Goal: Information Seeking & Learning: Learn about a topic

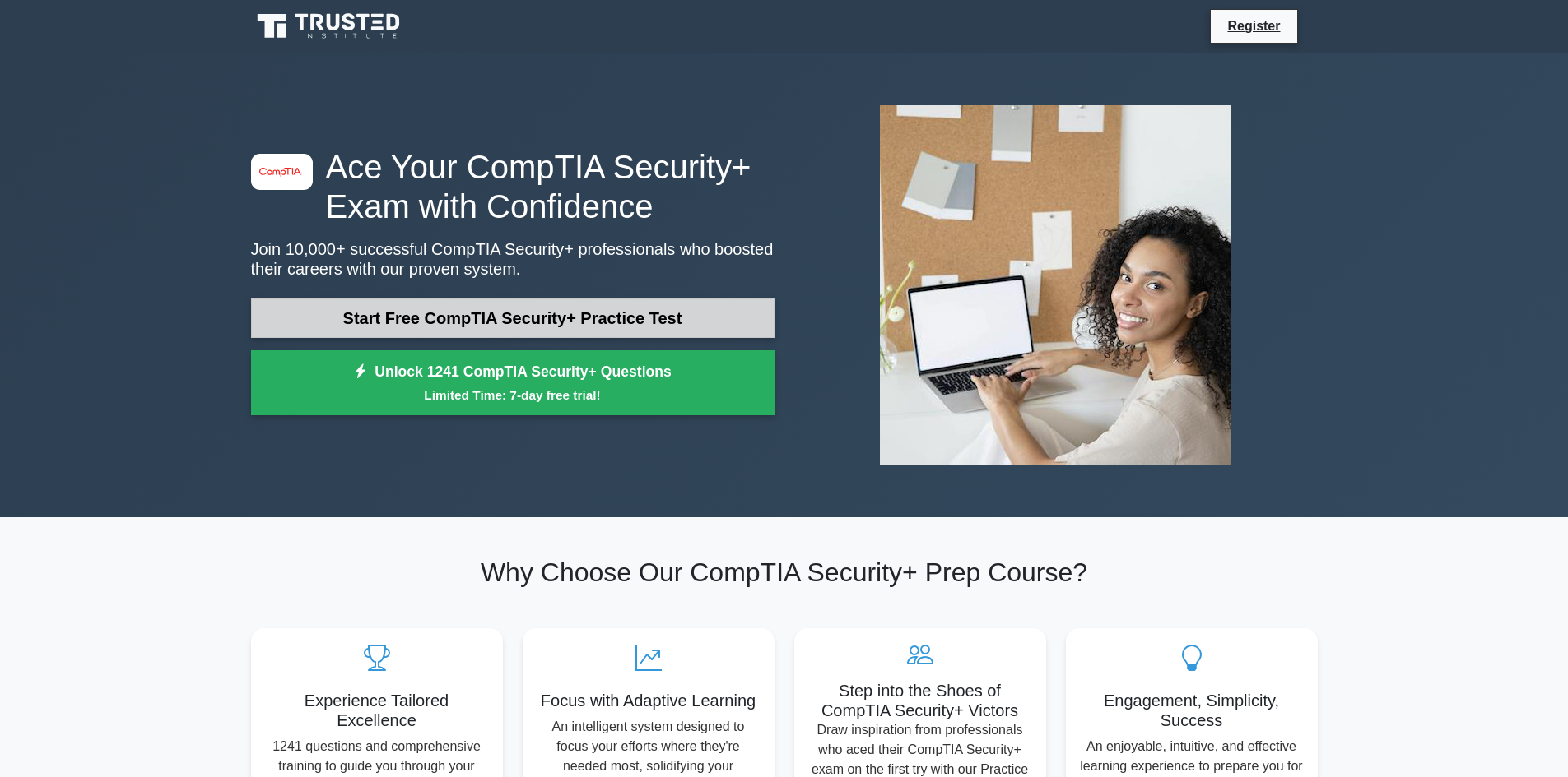
click at [546, 330] on link "Start Free CompTIA Security+ Practice Test" at bounding box center [513, 318] width 524 height 40
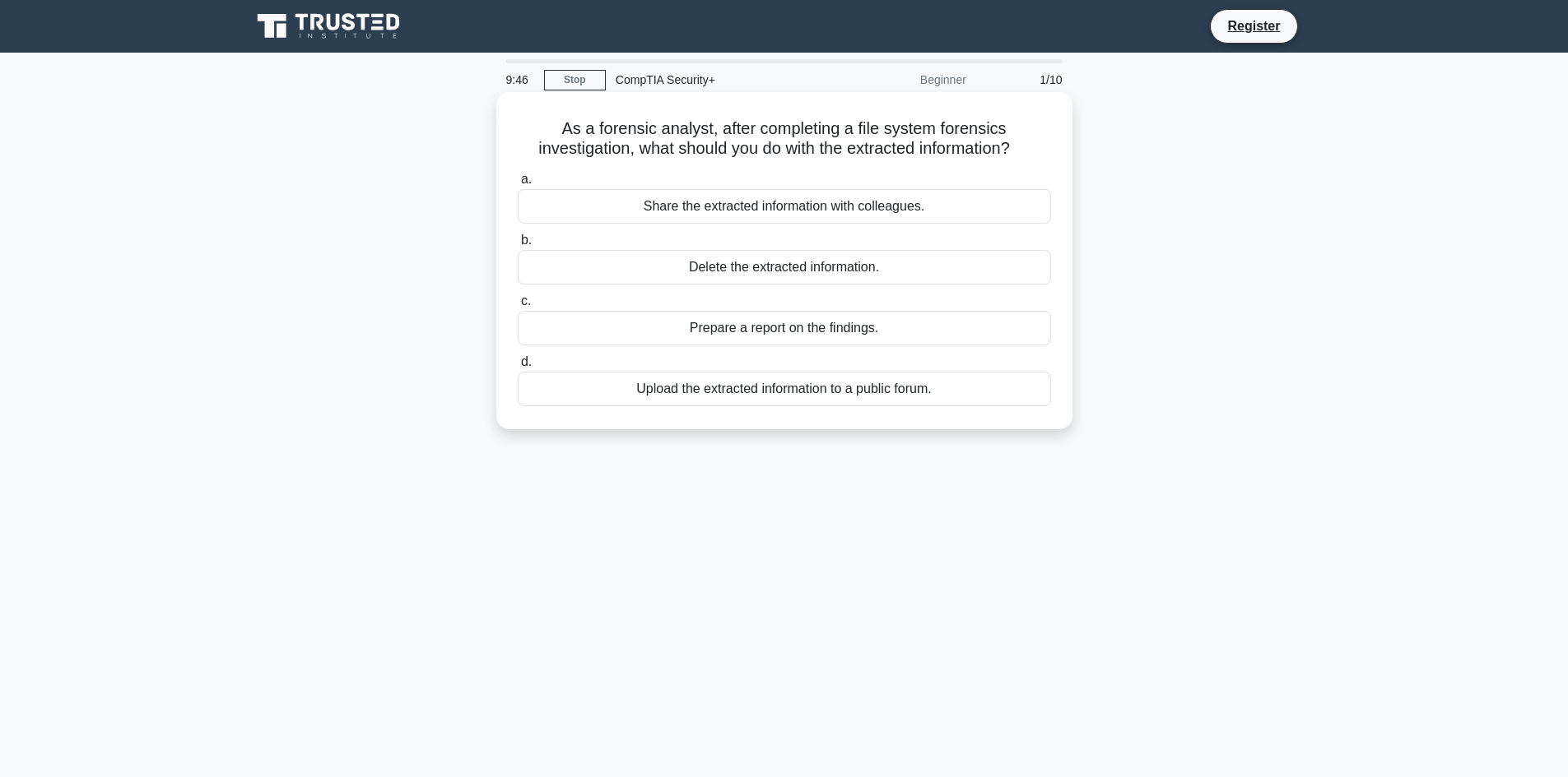
click at [861, 328] on div "Prepare a report on the findings." at bounding box center [784, 327] width 533 height 34
click at [517, 306] on input "c. Prepare a report on the findings." at bounding box center [517, 301] width 0 height 11
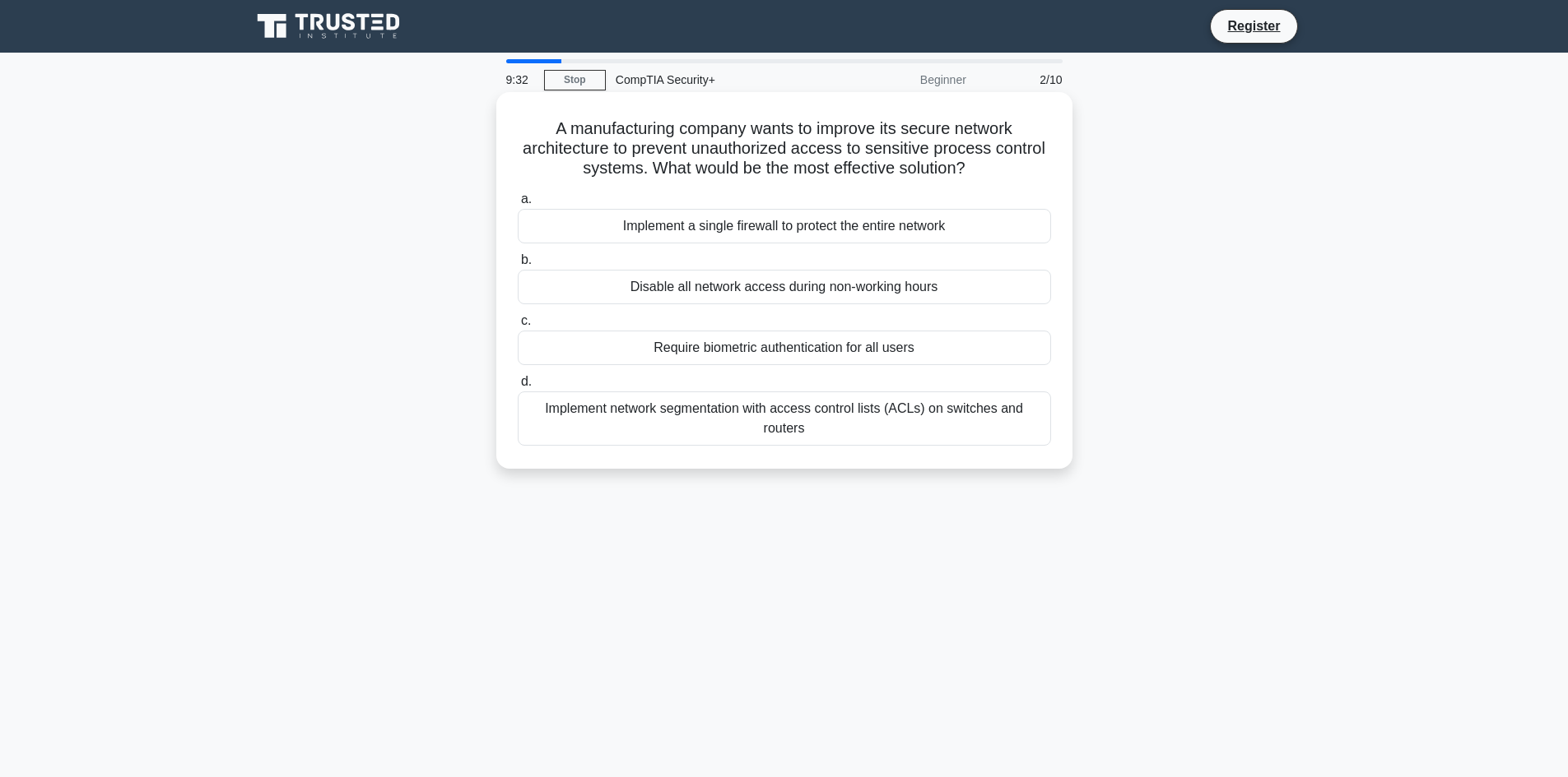
click at [857, 413] on div "Implement network segmentation with access control lists (ACLs) on switches and…" at bounding box center [784, 419] width 533 height 54
click at [517, 387] on input "d. Implement network segmentation with access control lists (ACLs) on switches …" at bounding box center [517, 382] width 0 height 11
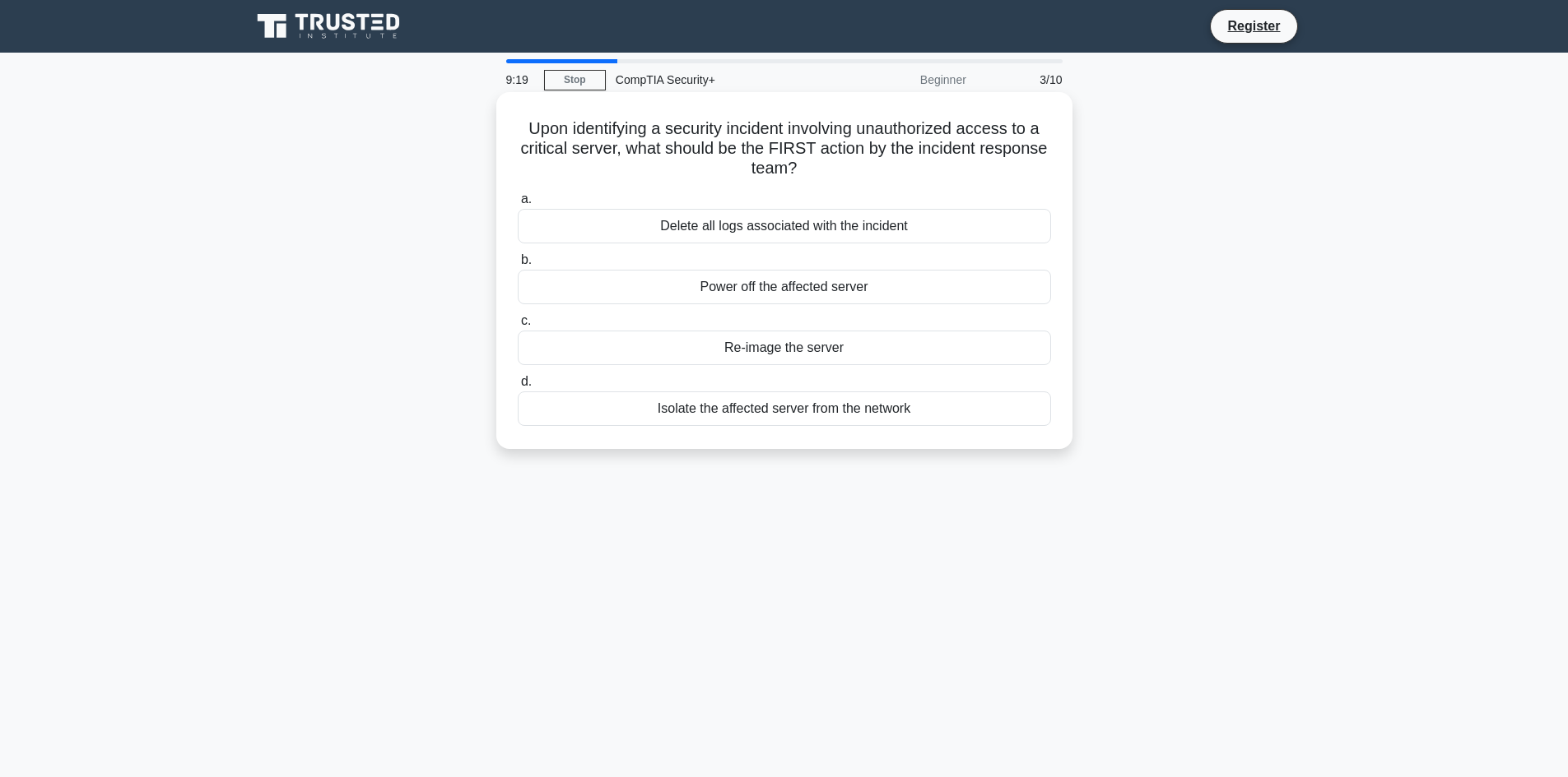
click at [842, 417] on div "Isolate the affected server from the network" at bounding box center [784, 408] width 533 height 34
click at [517, 387] on input "d. Isolate the affected server from the network" at bounding box center [517, 382] width 0 height 11
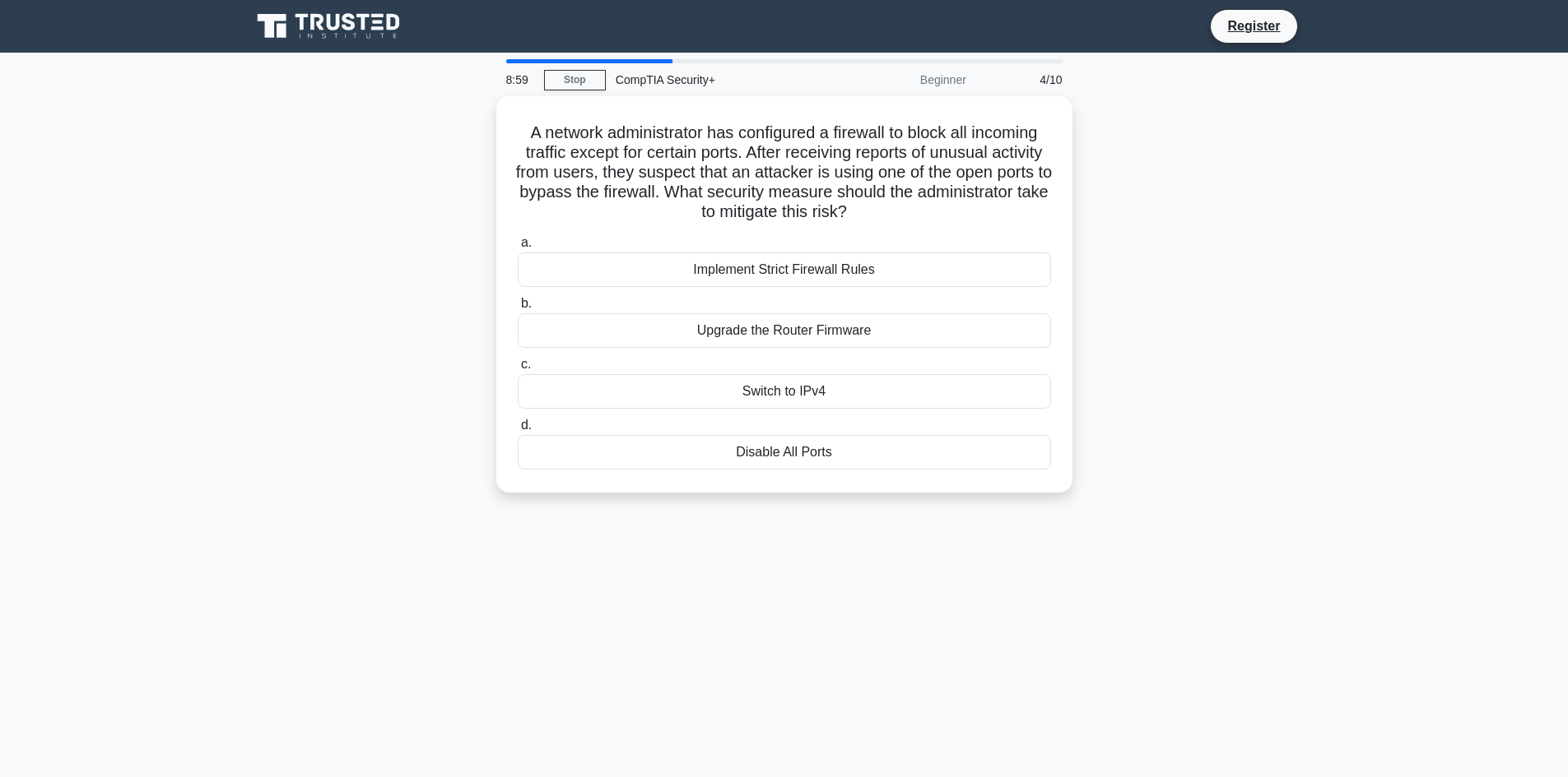
drag, startPoint x: 844, startPoint y: 449, endPoint x: 829, endPoint y: 566, distance: 118.0
click at [829, 566] on div "8:59 Stop CompTIA Security+ Beginner 4/10 A network administrator has configure…" at bounding box center [784, 470] width 1087 height 823
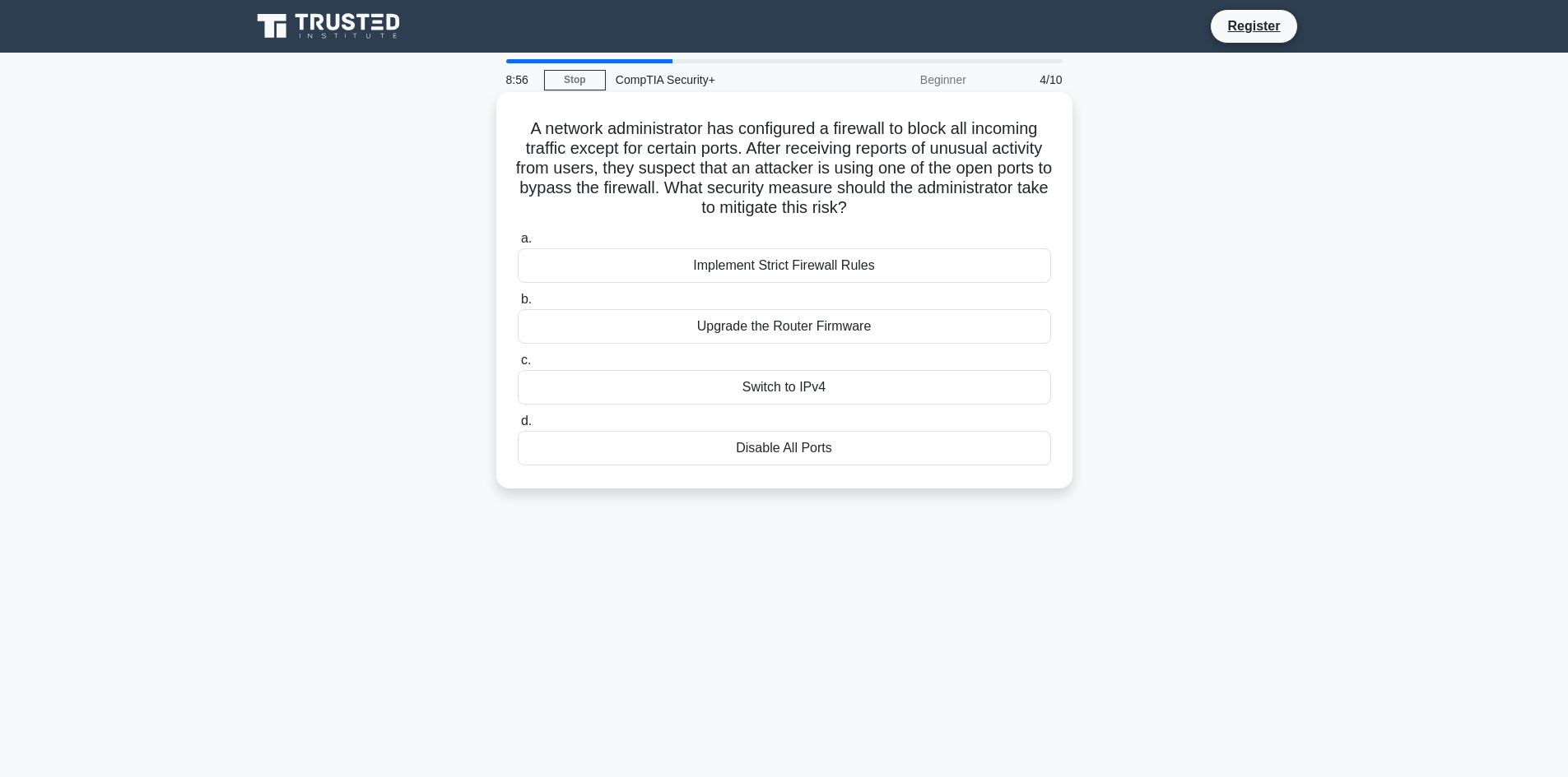
click at [814, 451] on div "Disable All Ports" at bounding box center [784, 448] width 533 height 34
click at [517, 427] on input "d. Disable All Ports" at bounding box center [517, 421] width 0 height 11
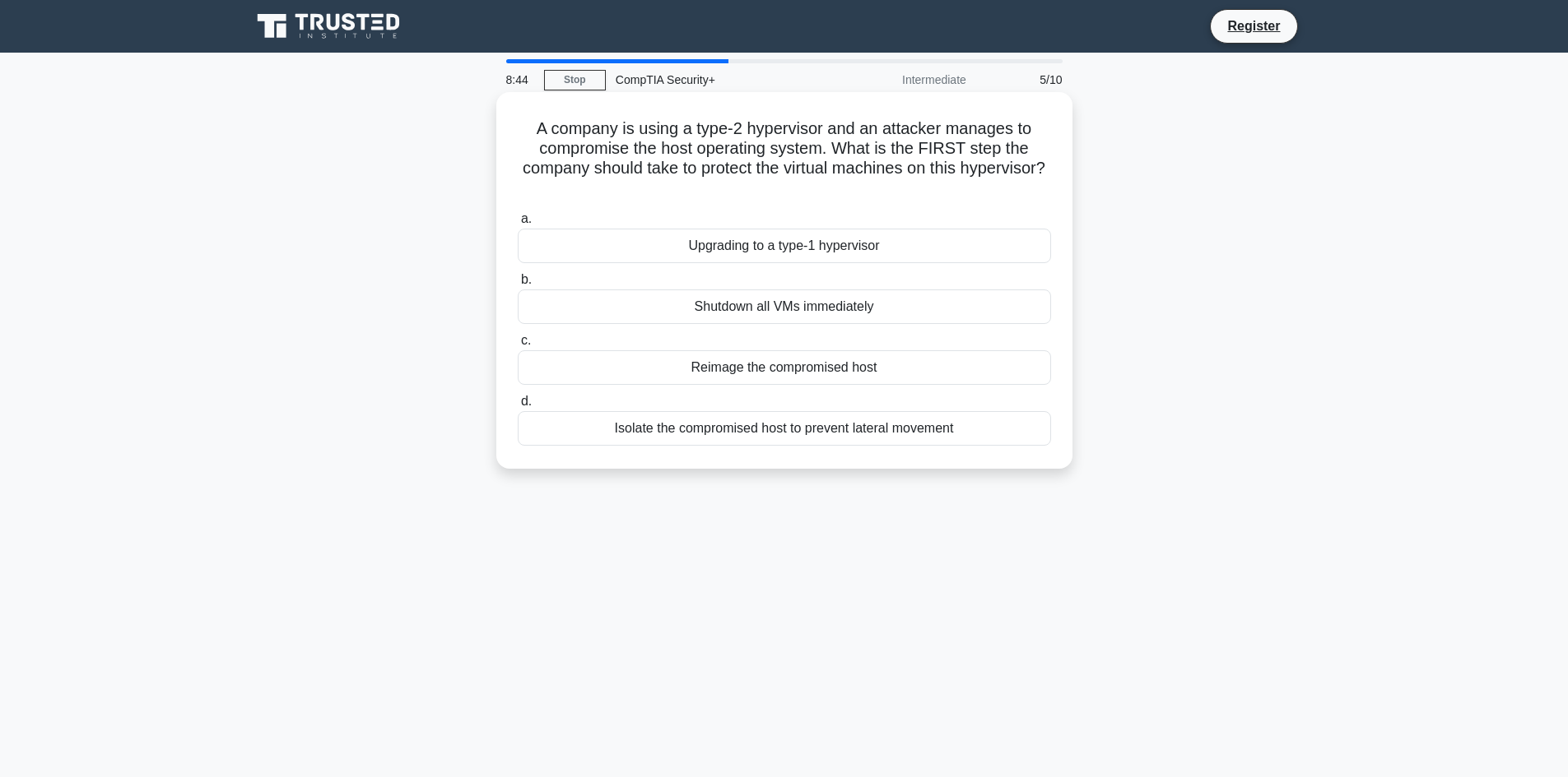
click at [865, 436] on div "Isolate the compromised host to prevent lateral movement" at bounding box center [784, 428] width 533 height 34
click at [517, 407] on input "d. Isolate the compromised host to prevent lateral movement" at bounding box center [517, 402] width 0 height 11
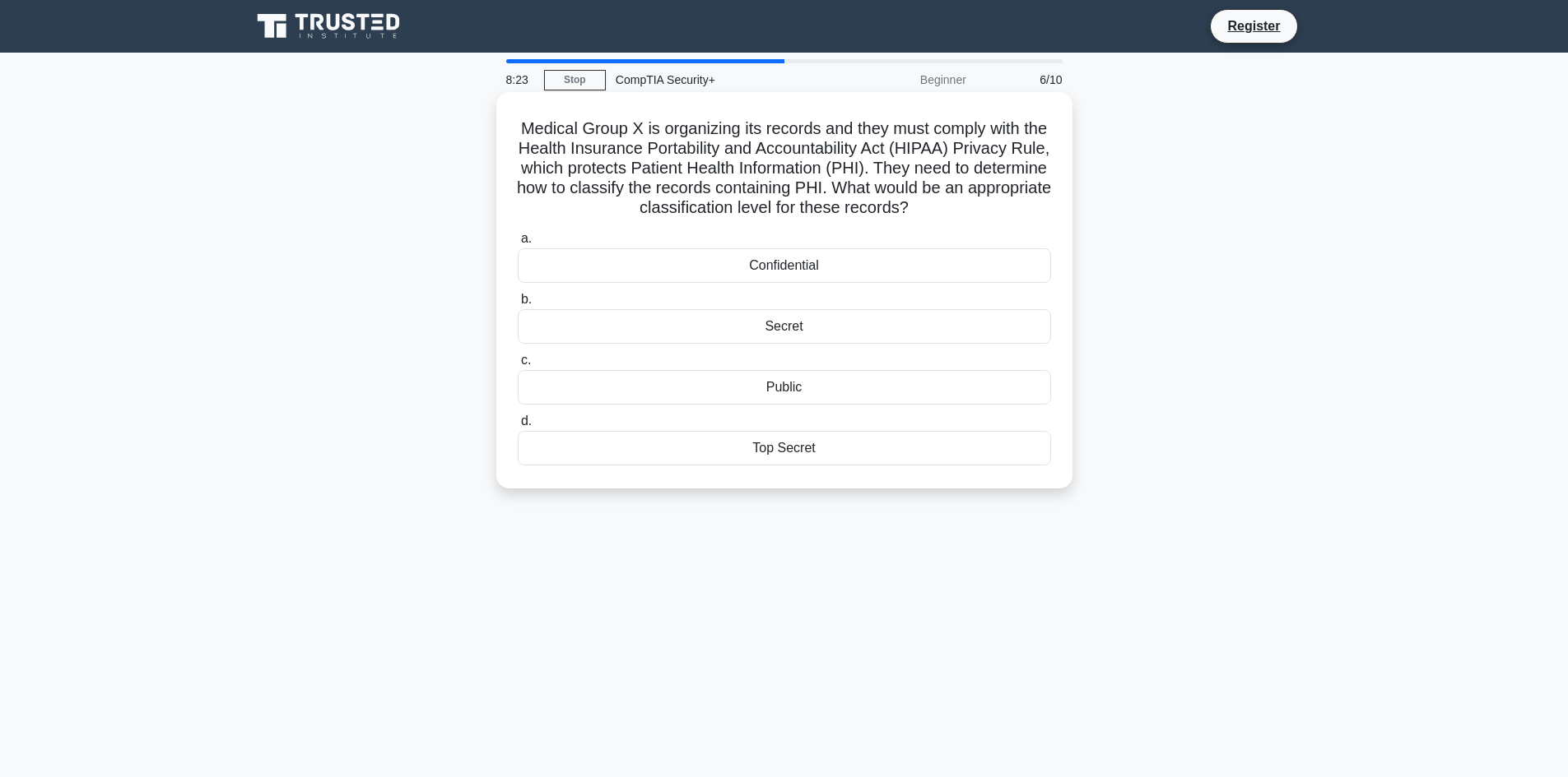
click at [826, 273] on div "Confidential" at bounding box center [784, 265] width 533 height 34
click at [517, 244] on input "a. Confidential" at bounding box center [517, 239] width 0 height 11
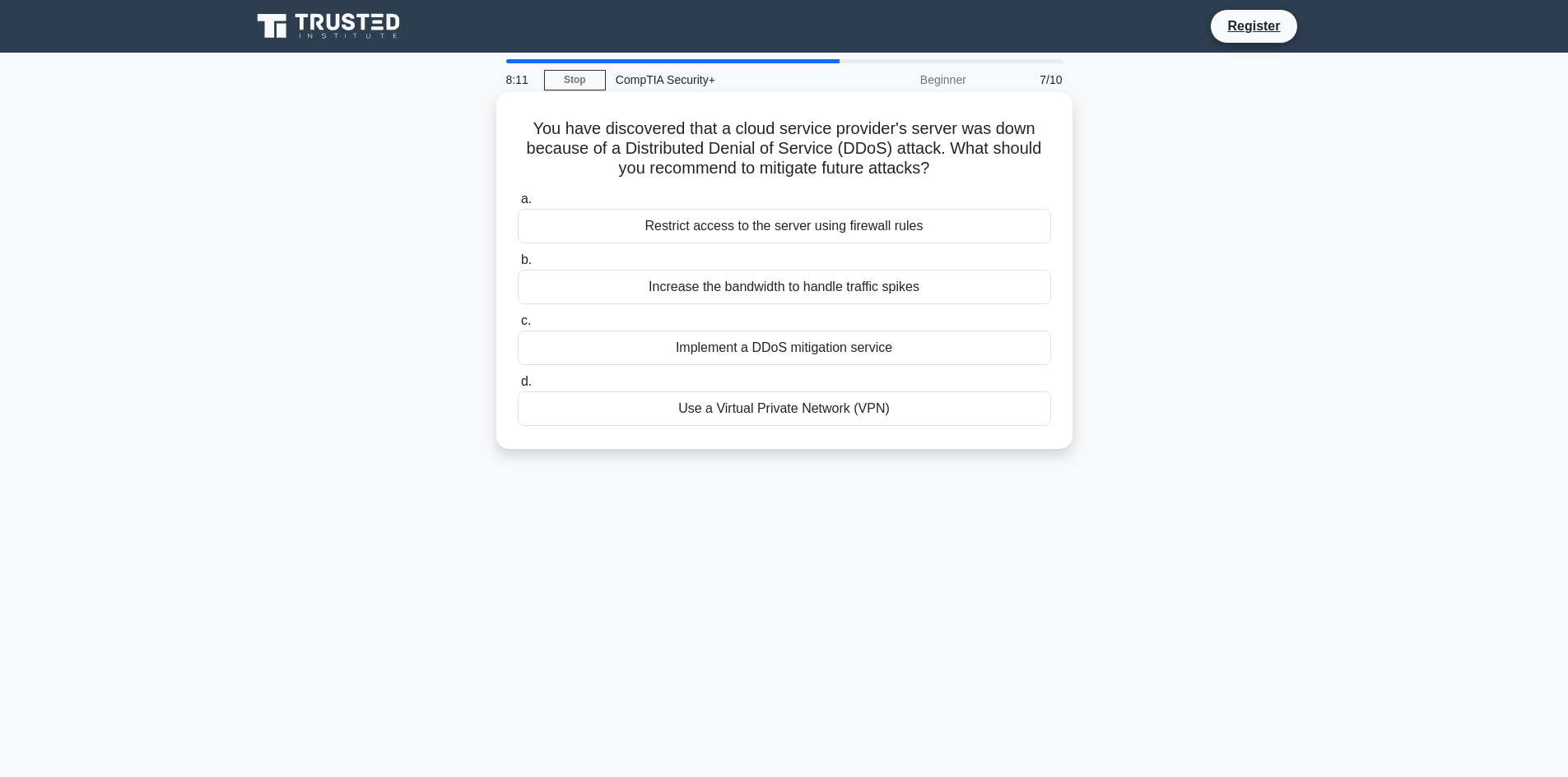
click at [816, 356] on div "Implement a DDoS mitigation service" at bounding box center [784, 348] width 533 height 34
click at [517, 327] on input "c. Implement a DDoS mitigation service" at bounding box center [517, 321] width 0 height 11
click at [816, 404] on div "Layered security approach" at bounding box center [784, 408] width 533 height 34
click at [517, 387] on input "d. Layered security approach" at bounding box center [517, 382] width 0 height 11
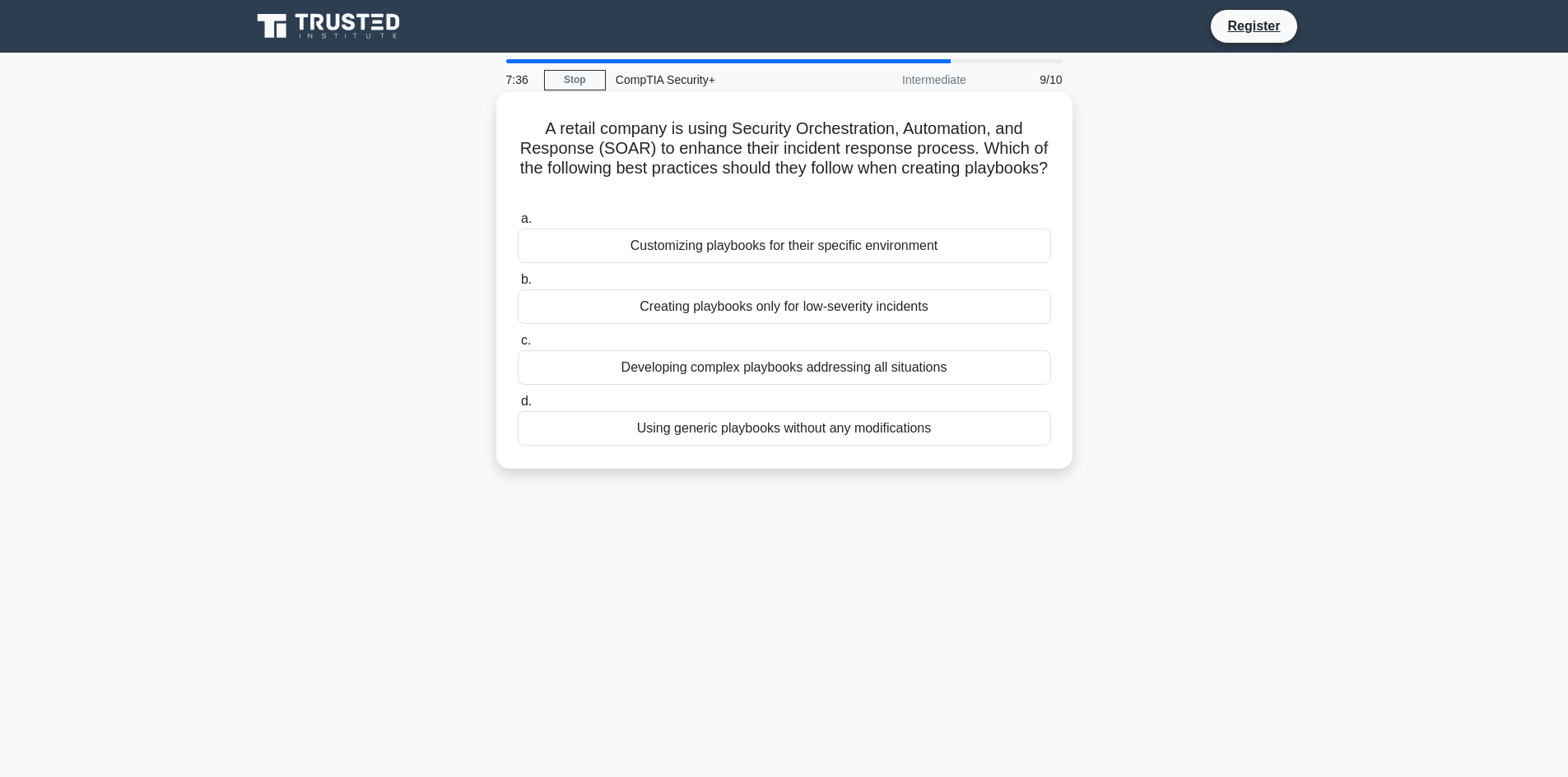
click at [830, 254] on div "Customizing playbooks for their specific environment" at bounding box center [784, 245] width 533 height 34
click at [517, 225] on input "a. Customizing playbooks for their specific environment" at bounding box center [517, 219] width 0 height 11
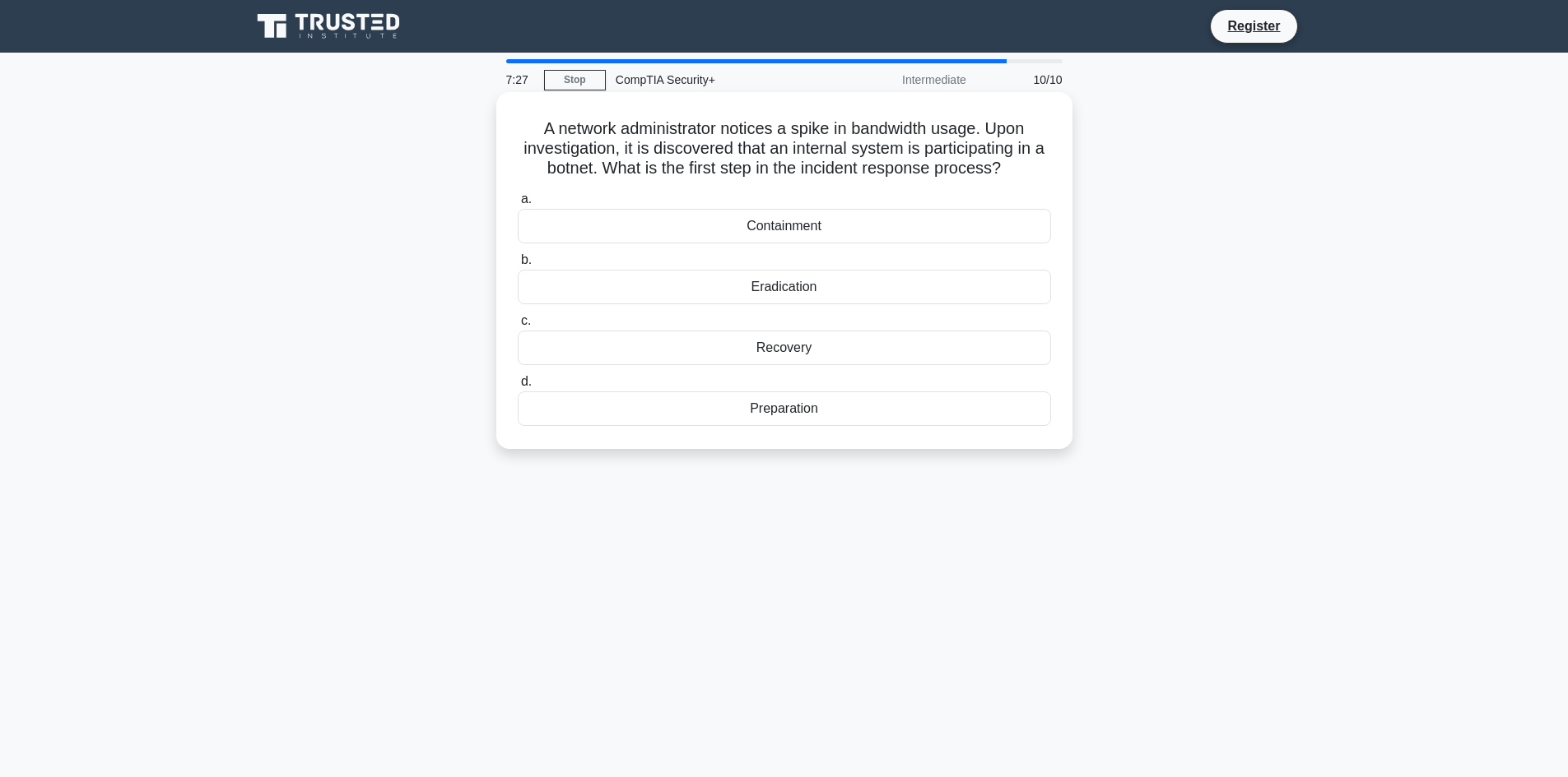
click at [762, 230] on div "Containment" at bounding box center [784, 226] width 533 height 34
click at [517, 205] on input "a. Containment" at bounding box center [517, 199] width 0 height 11
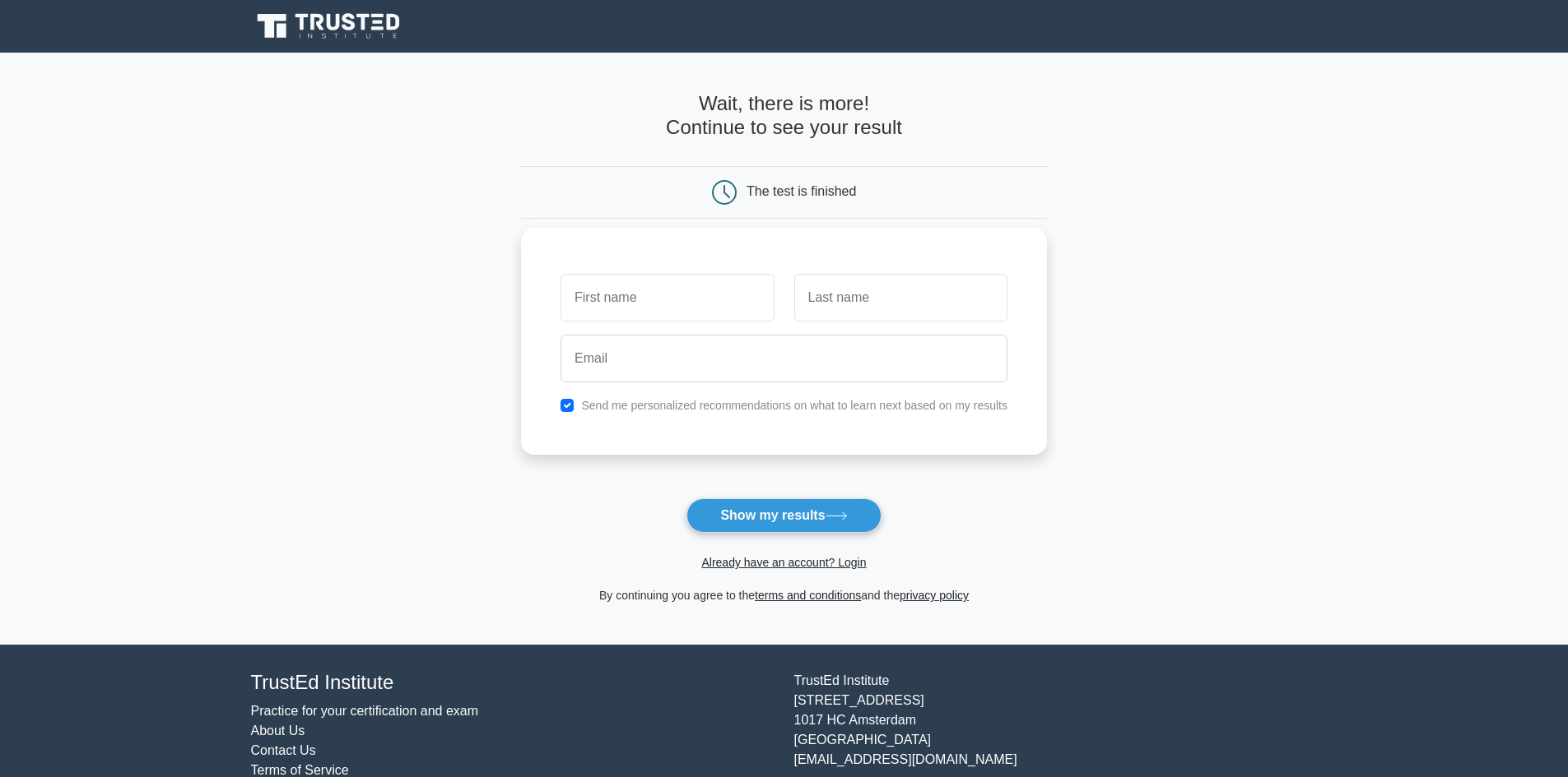
click at [725, 306] on input "text" at bounding box center [667, 298] width 213 height 47
type input "rob"
type input "murphy"
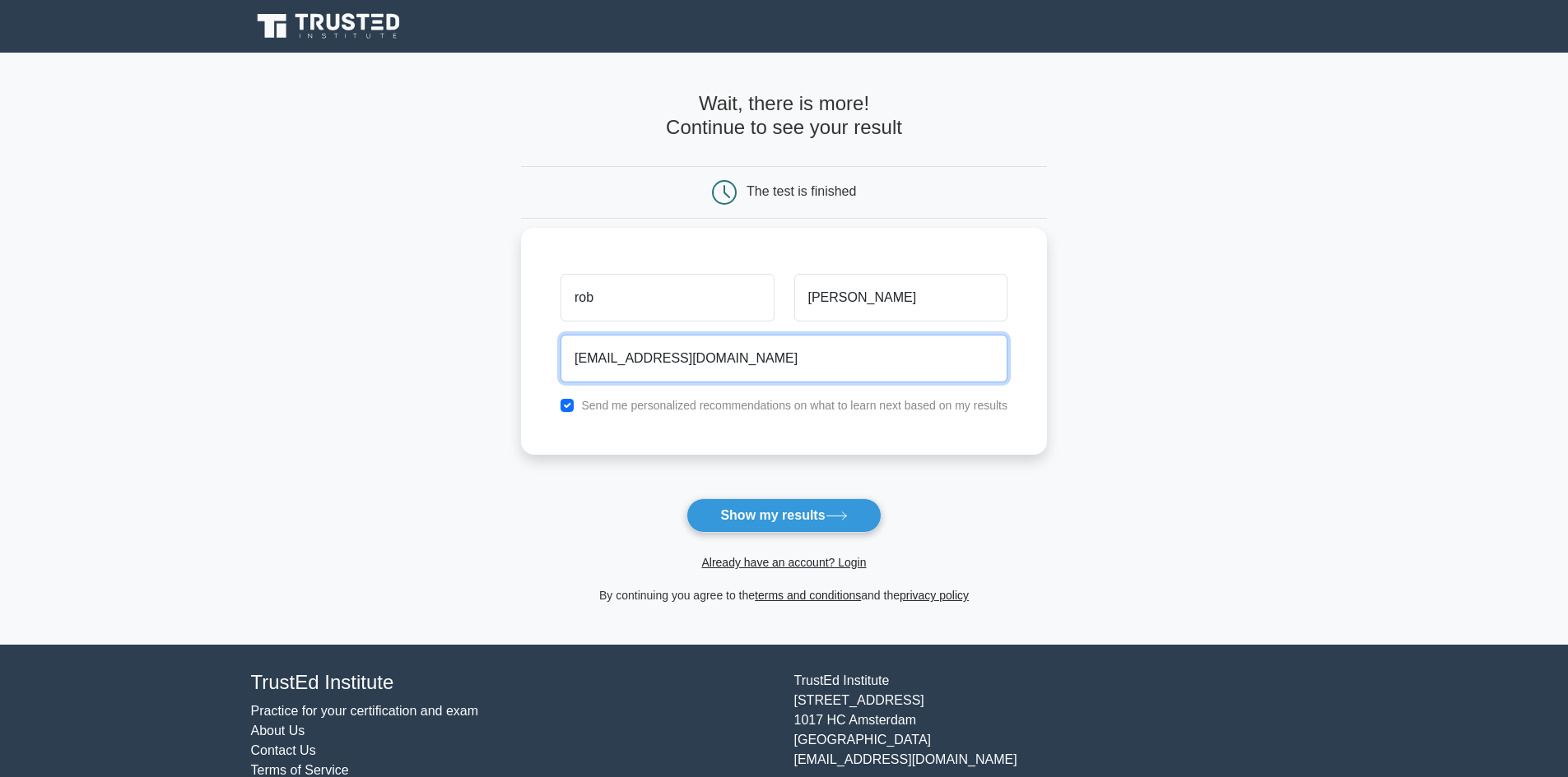
type input "[EMAIL_ADDRESS][DOMAIN_NAME]"
click at [767, 410] on label "Send me personalized recommendations on what to learn next based on my results" at bounding box center [793, 405] width 426 height 13
click at [569, 406] on input "checkbox" at bounding box center [567, 405] width 13 height 13
checkbox input "false"
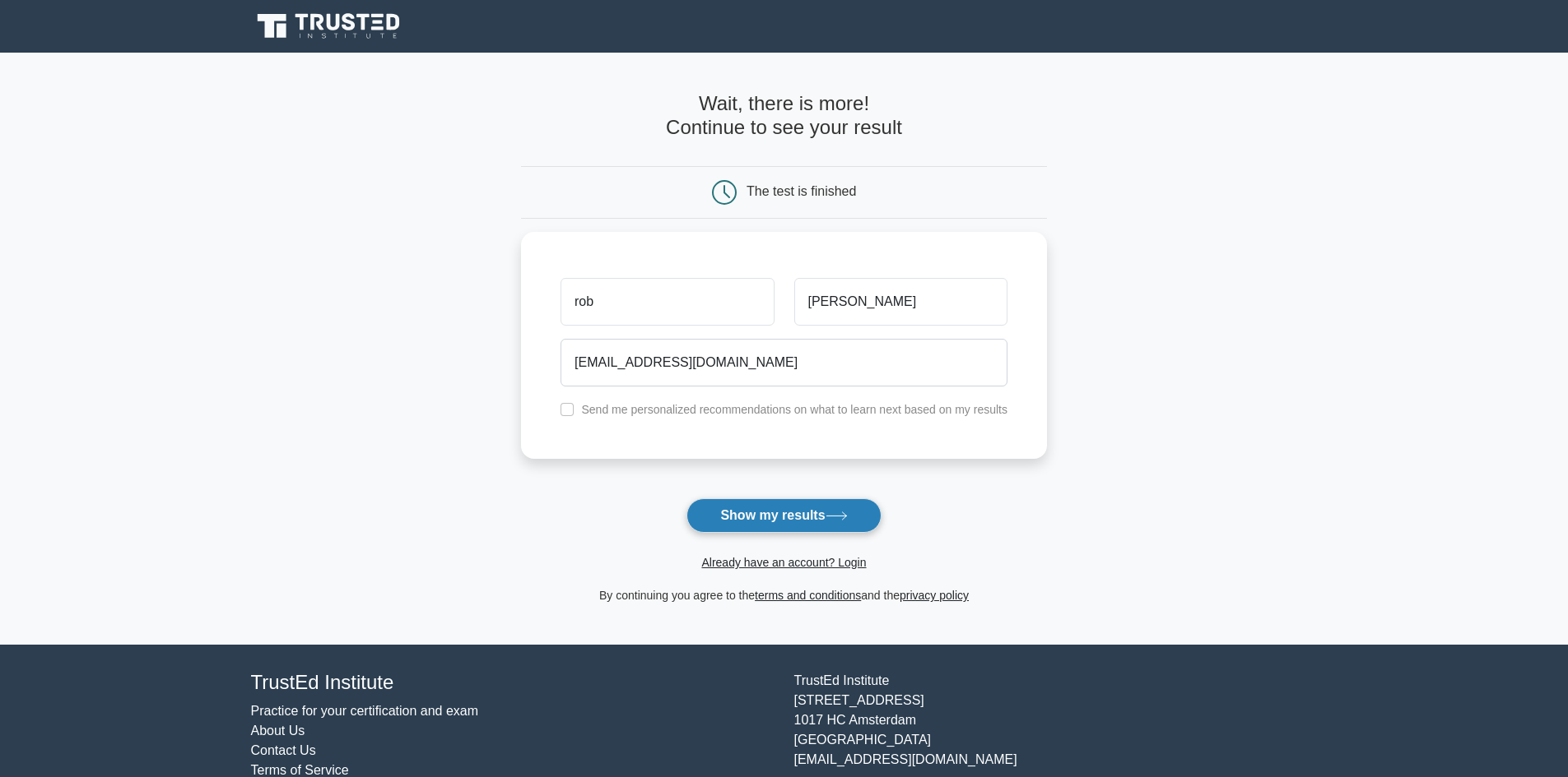
click at [817, 530] on button "Show my results" at bounding box center [783, 515] width 194 height 34
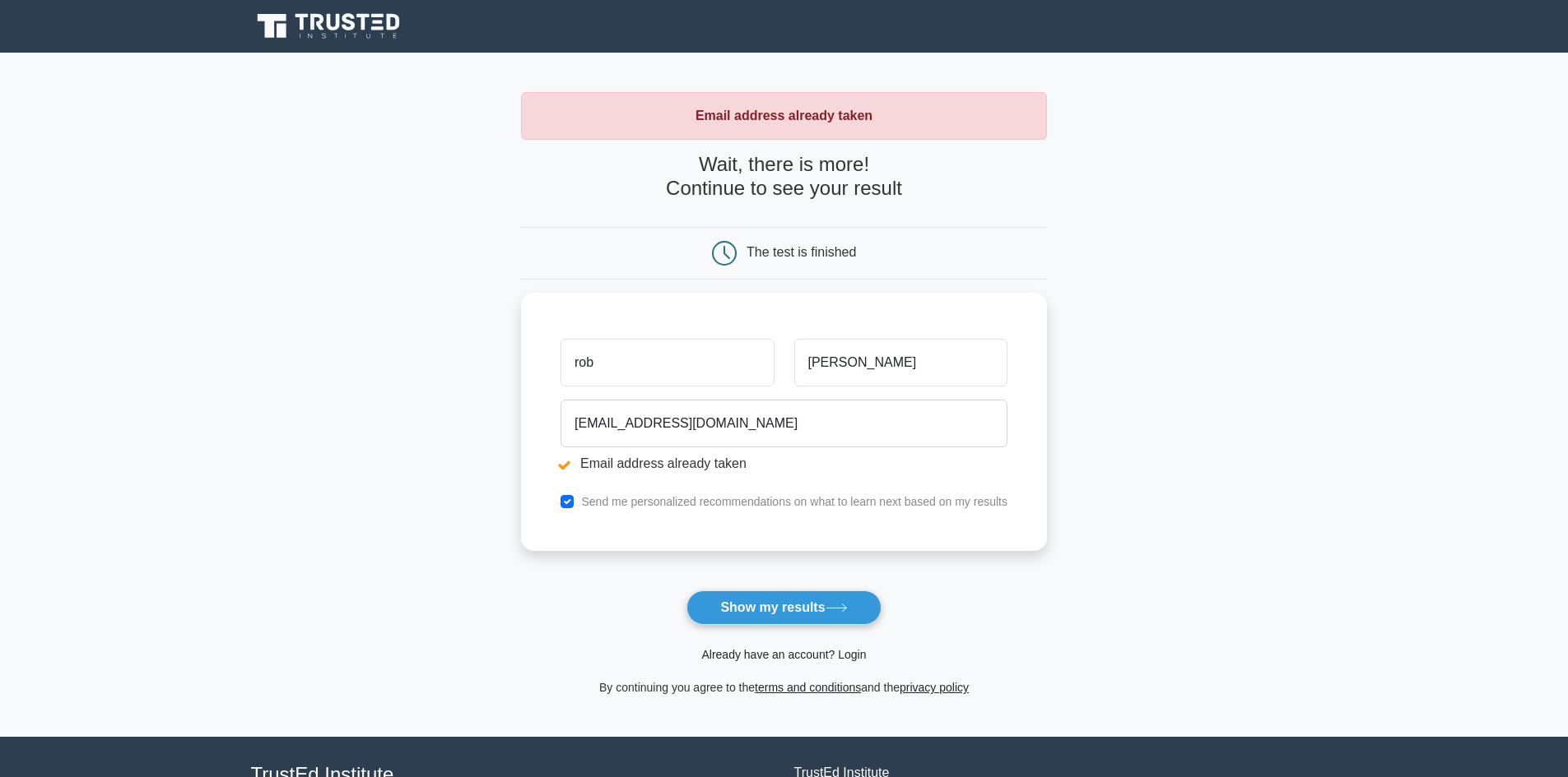
click at [816, 656] on link "Already have an account? Login" at bounding box center [783, 654] width 164 height 13
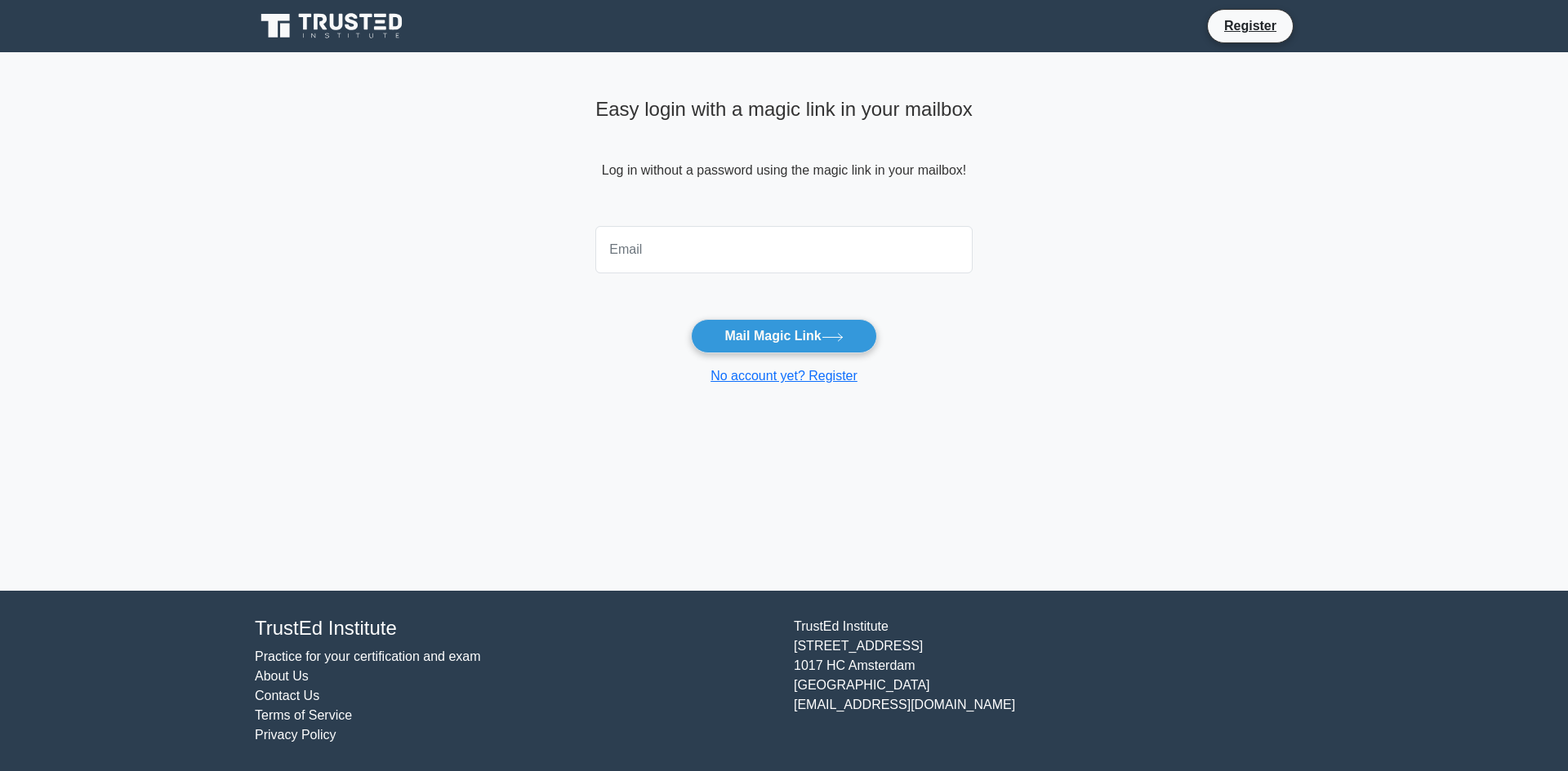
click at [734, 256] on input "email" at bounding box center [784, 249] width 377 height 47
type input "robbiemurphy77@gmail.com"
click at [762, 329] on button "Mail Magic Link" at bounding box center [784, 335] width 186 height 34
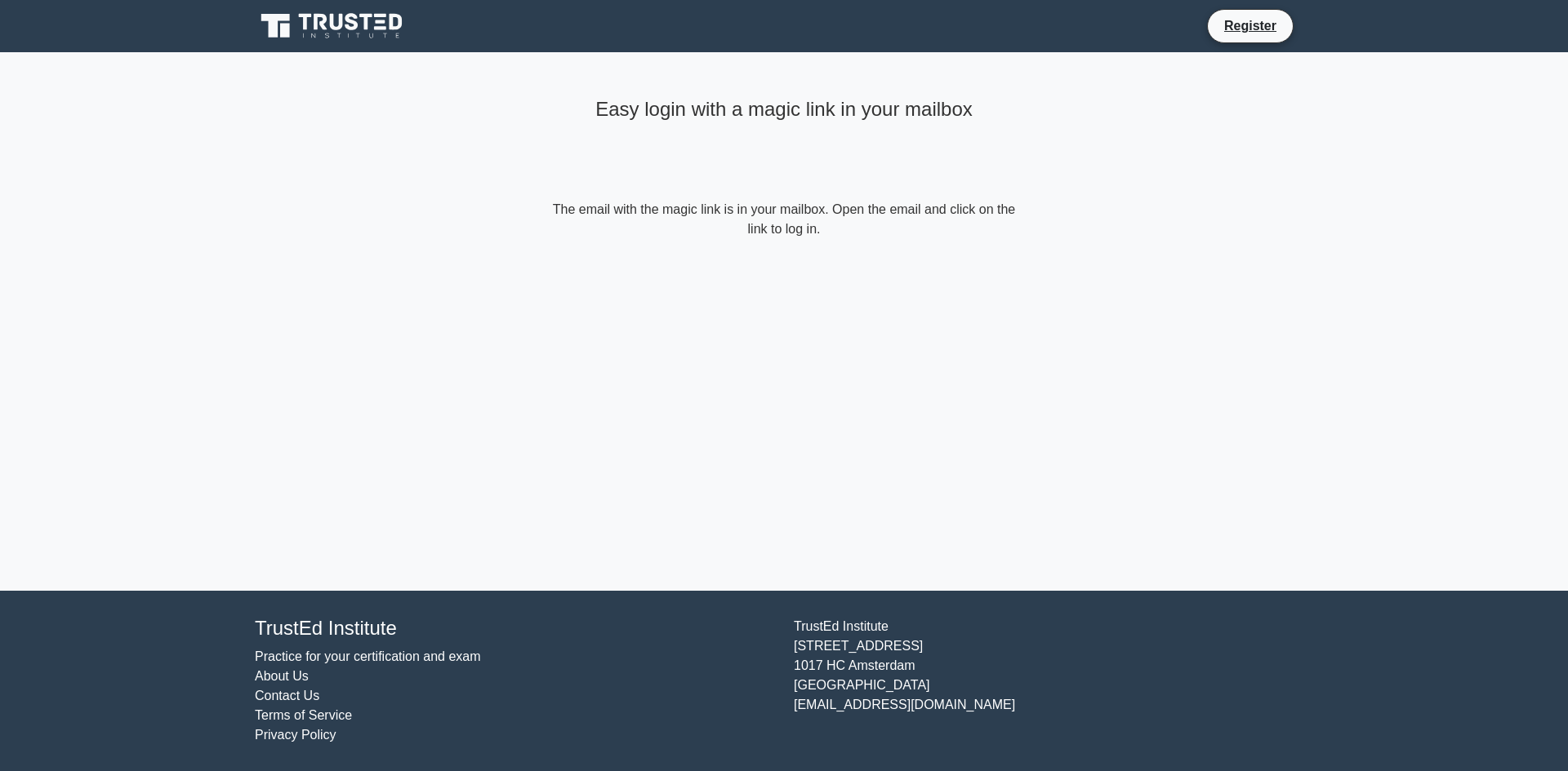
drag, startPoint x: 240, startPoint y: 185, endPoint x: 241, endPoint y: 158, distance: 27.0
click at [241, 185] on main "Easy login with a magic link in your mailbox The email with the magic link is i…" at bounding box center [784, 321] width 1568 height 538
click at [321, 33] on icon at bounding box center [333, 26] width 157 height 31
